Goal: Entertainment & Leisure: Consume media (video, audio)

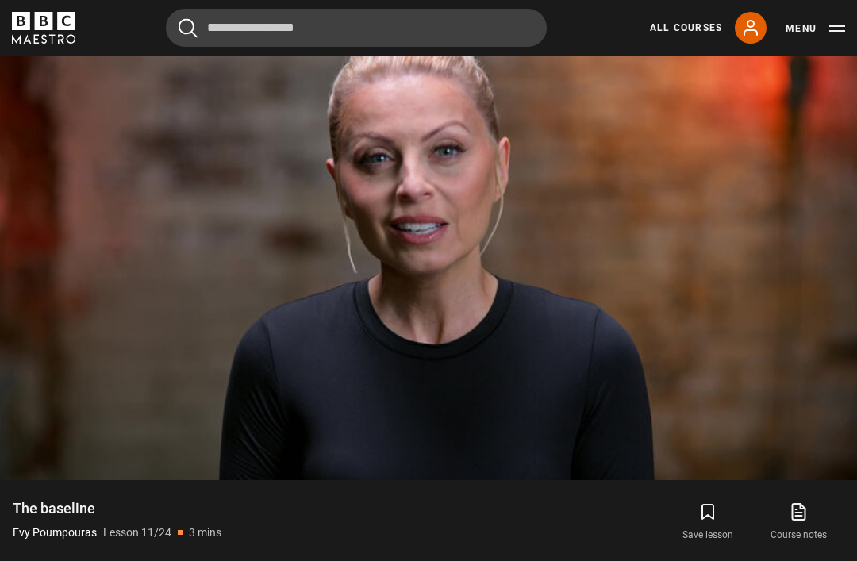
scroll to position [727, 0]
click at [824, 475] on video-js "Video Player is loading. Play Lesson The baseline 10s Skip Back 10 seconds Paus…" at bounding box center [428, 239] width 857 height 483
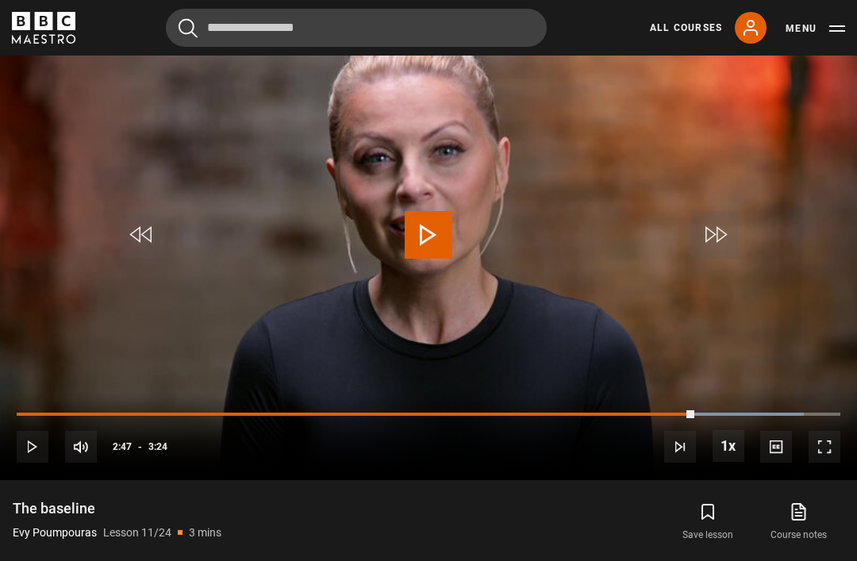
click at [478, 251] on video-js "Video Player is loading. Play Lesson The baseline 10s Skip Back 10 seconds Play…" at bounding box center [428, 239] width 857 height 483
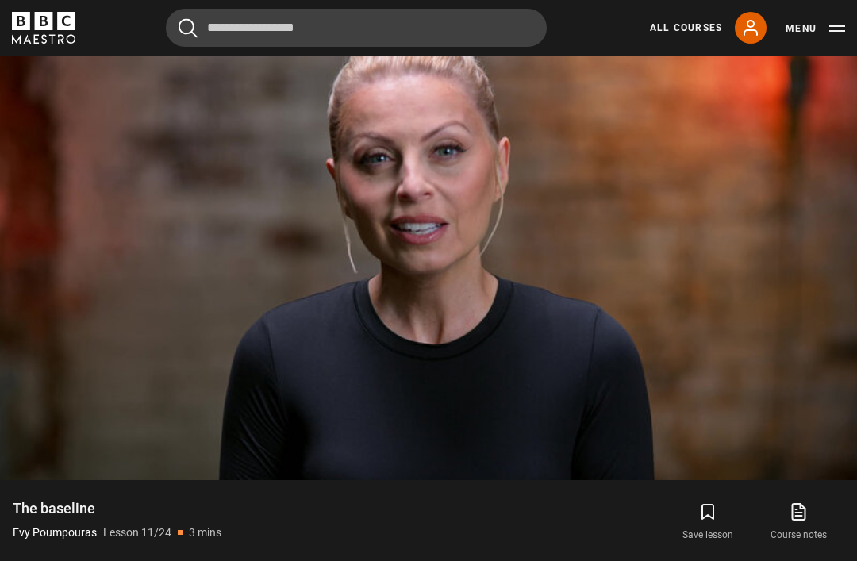
click at [618, 362] on video-js "Video Player is loading. Play Lesson The baseline 10s Skip Back 10 seconds Paus…" at bounding box center [428, 239] width 857 height 483
click at [544, 366] on video-js "Video Player is loading. Play Lesson The baseline 10s Skip Back 10 seconds Paus…" at bounding box center [428, 239] width 857 height 483
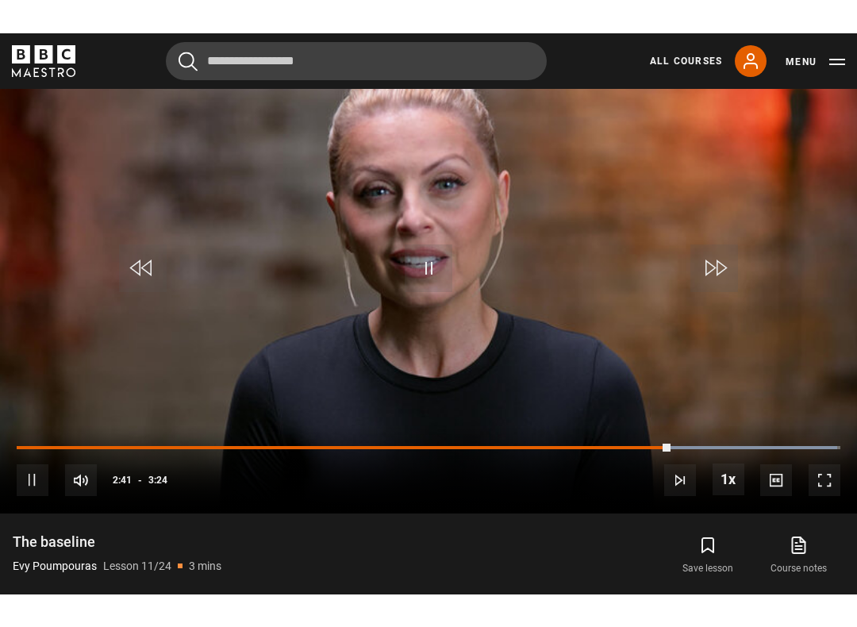
scroll to position [16, 0]
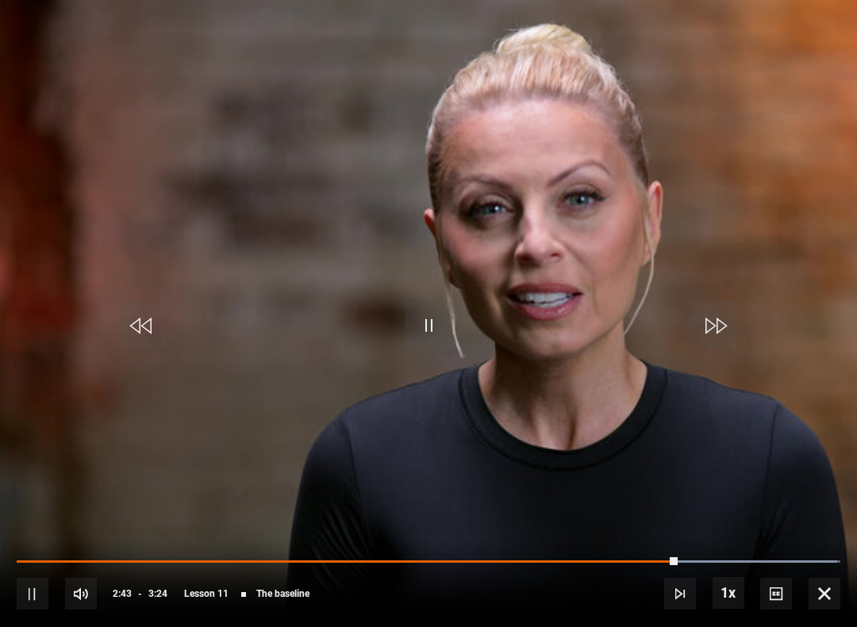
click at [695, 198] on video-js "Video Player is loading. Play Lesson The baseline 10s Skip Back 10 seconds Paus…" at bounding box center [428, 313] width 857 height 627
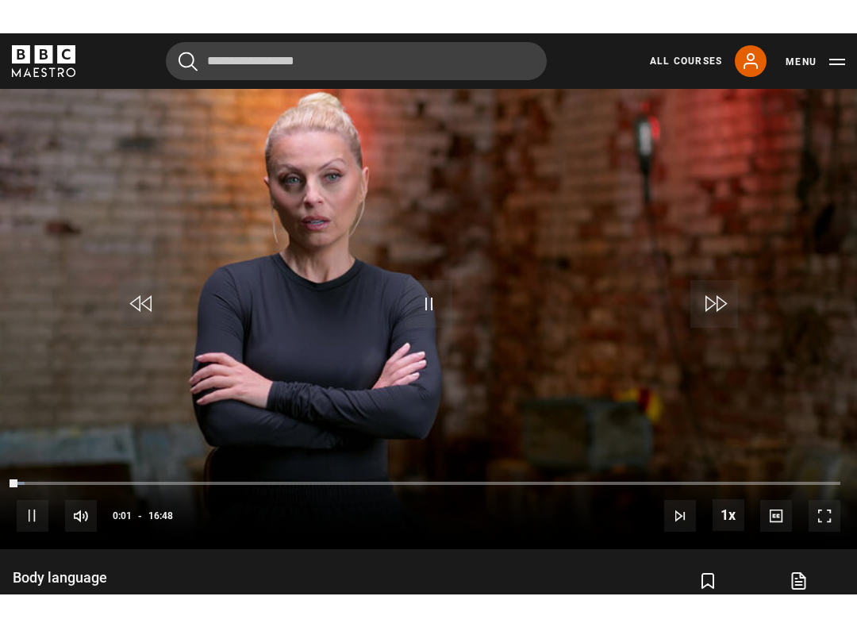
scroll to position [16, 0]
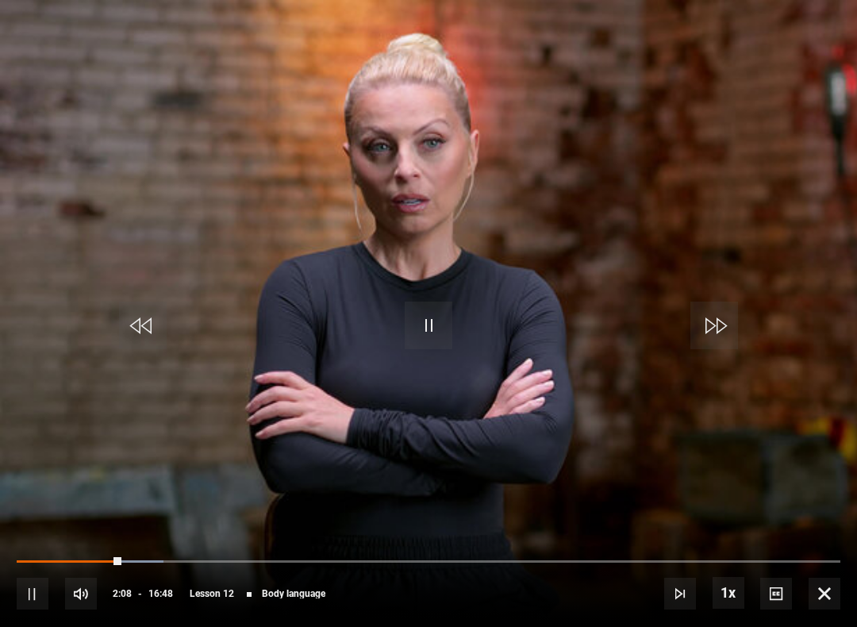
click at [532, 320] on video-js "Video Player is loading. Play Lesson Body language 10s Skip Back 10 seconds Pau…" at bounding box center [428, 313] width 857 height 627
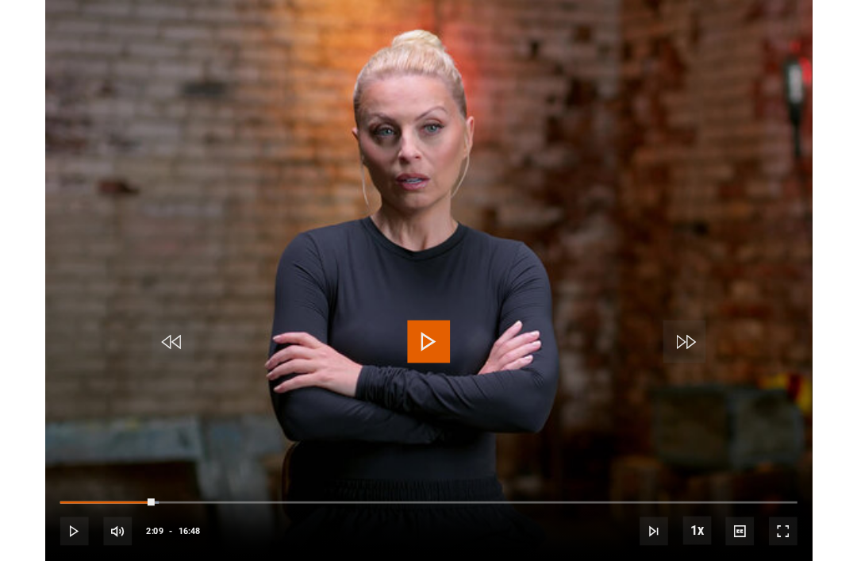
scroll to position [691, 0]
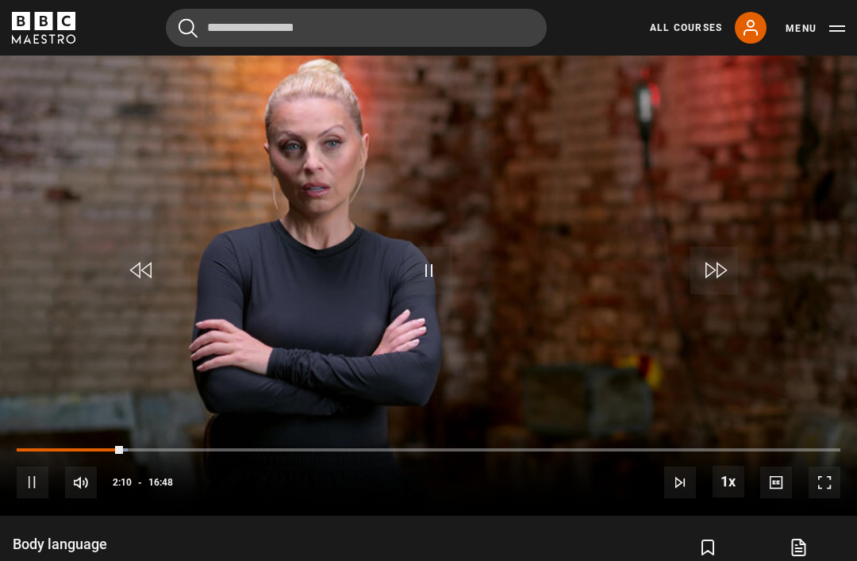
click at [541, 198] on video-js "Video Player is loading. Play Lesson Body language 10s Skip Back 10 seconds Pau…" at bounding box center [428, 274] width 857 height 483
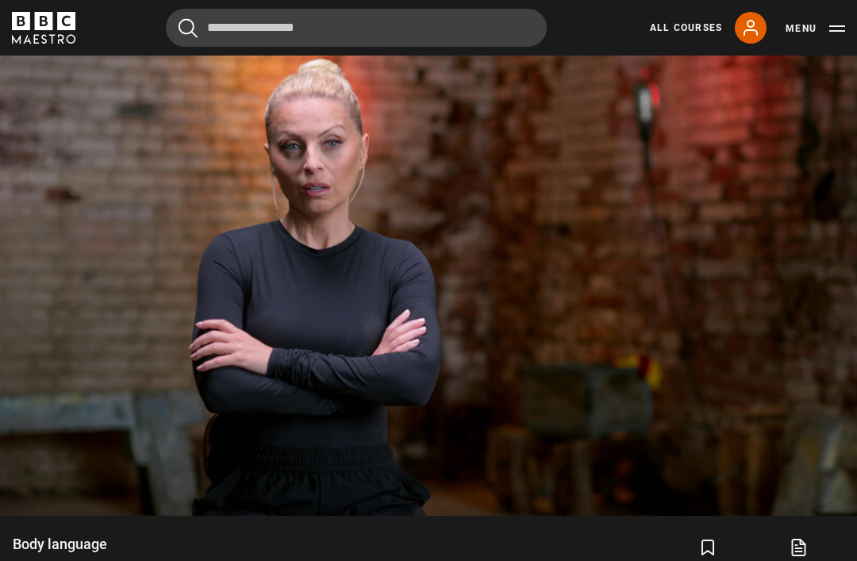
click at [830, 510] on video-js "Video Player is loading. Play Lesson Body language 10s Skip Back 10 seconds Pau…" at bounding box center [428, 274] width 857 height 483
click at [810, 415] on video-js "Video Player is loading. Play Lesson Body language 10s Skip Back 10 seconds Pau…" at bounding box center [428, 274] width 857 height 483
